Goal: Information Seeking & Learning: Learn about a topic

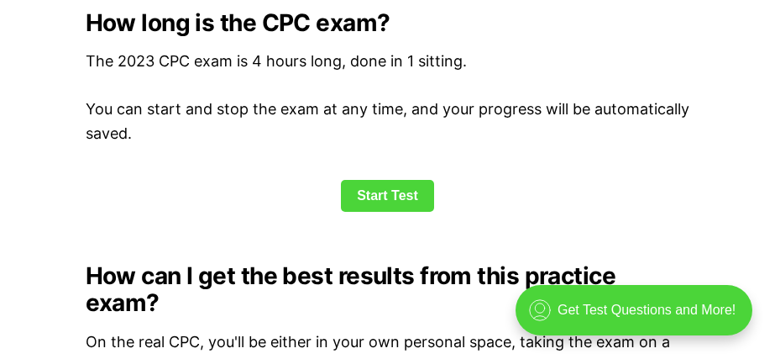
scroll to position [2307, 0]
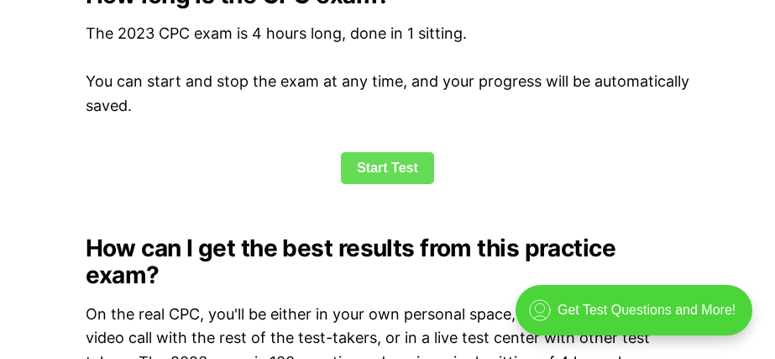
click at [383, 159] on link "Start Test" at bounding box center [387, 168] width 93 height 32
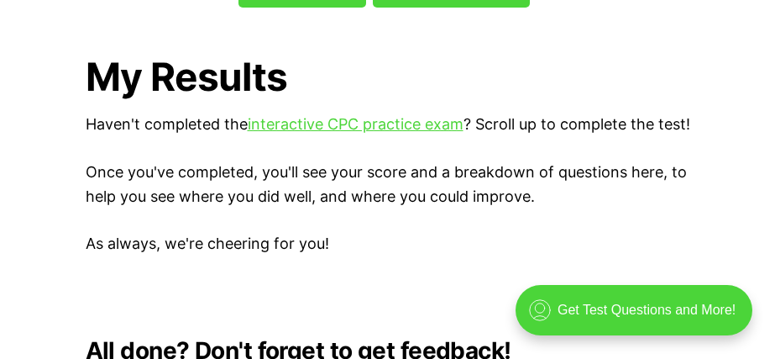
scroll to position [4149, 0]
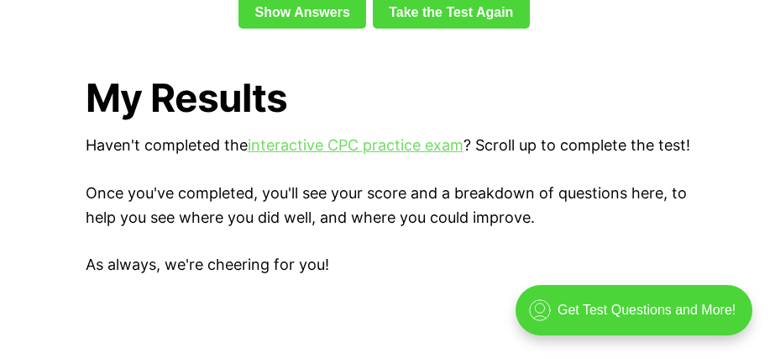
click at [356, 136] on link "interactive CPC practice exam" at bounding box center [356, 145] width 216 height 18
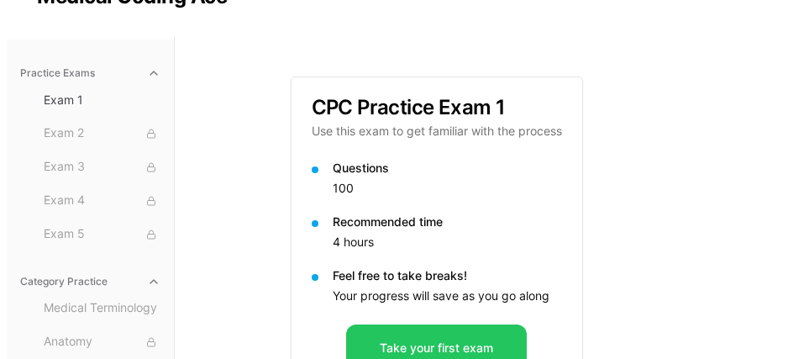
scroll to position [119, 0]
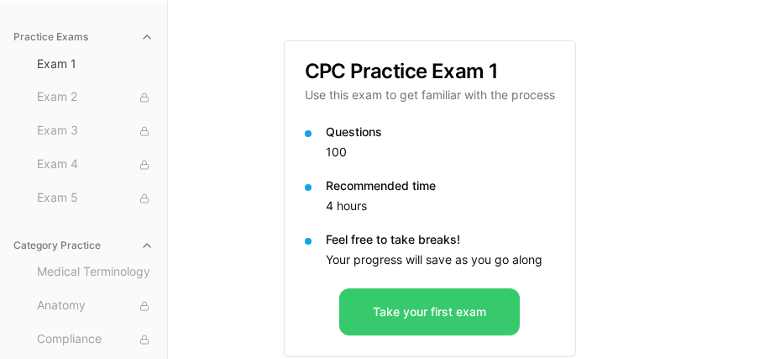
click at [472, 312] on button "Take your first exam" at bounding box center [429, 311] width 181 height 47
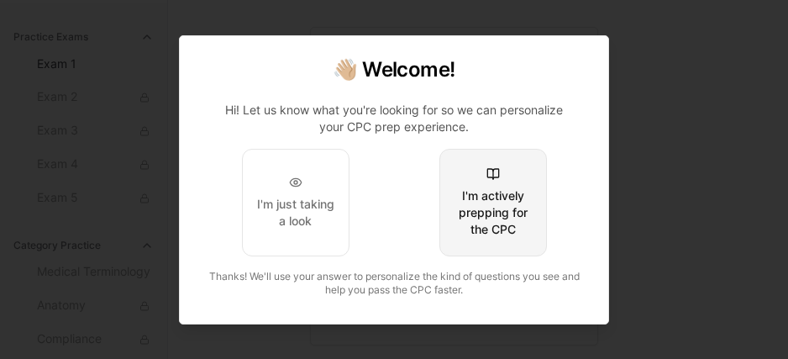
click at [471, 205] on div "I'm actively prepping for the CPC" at bounding box center [492, 212] width 79 height 50
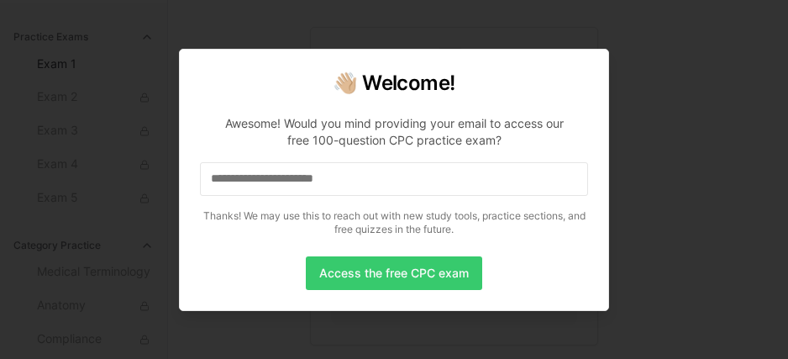
click at [416, 272] on button "Access the free CPC exam" at bounding box center [394, 273] width 176 height 34
